Goal: Navigation & Orientation: Find specific page/section

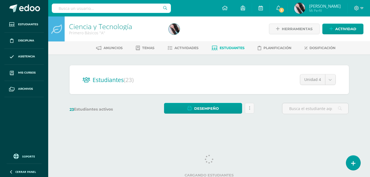
select select "/dashboard/teacher/section/2676/students/?unit=157361"
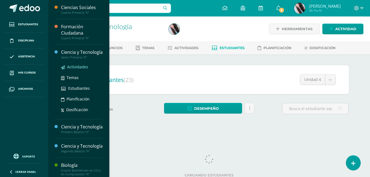
click at [74, 69] on span "Actividades" at bounding box center [77, 66] width 21 height 5
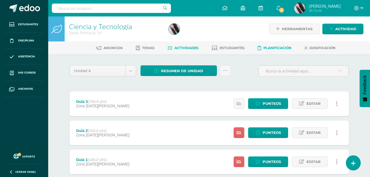
click at [265, 48] on span "Planificación" at bounding box center [278, 48] width 28 height 4
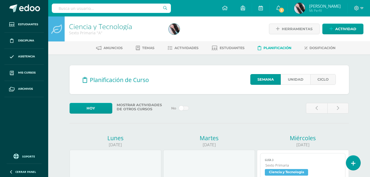
click at [286, 76] on link "Unidad" at bounding box center [296, 79] width 30 height 11
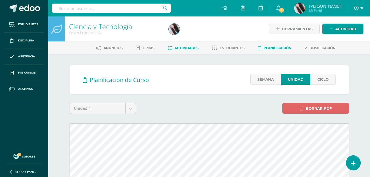
click at [178, 47] on span "Actividades" at bounding box center [187, 48] width 24 height 4
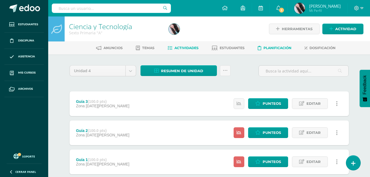
click at [271, 47] on span "Planificación" at bounding box center [278, 48] width 28 height 4
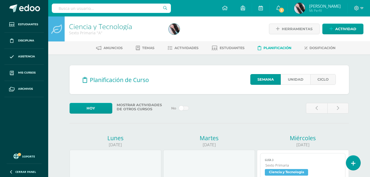
click at [291, 83] on link "Unidad" at bounding box center [296, 79] width 30 height 11
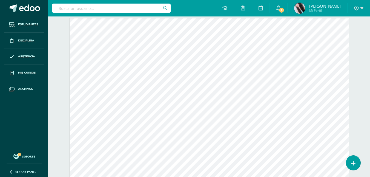
scroll to position [110, 0]
